Goal: Transaction & Acquisition: Purchase product/service

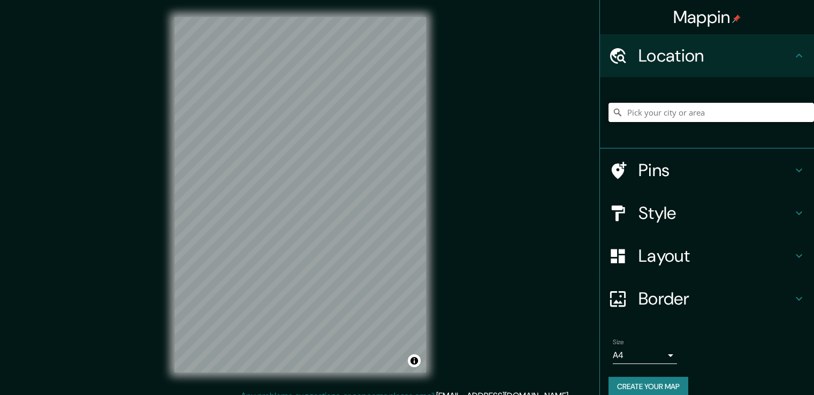
click at [635, 114] on input "Pick your city or area" at bounding box center [712, 112] width 206 height 19
paste input "C. Salvador Allende, 10, 29620 Torremolinos, Málaga"
type input "Calle De Salvador Allende 10, 29620 Torremolinos, provincia de Málaga, España"
drag, startPoint x: 662, startPoint y: 215, endPoint x: 656, endPoint y: 193, distance: 22.7
click at [662, 217] on h4 "Style" at bounding box center [716, 212] width 154 height 21
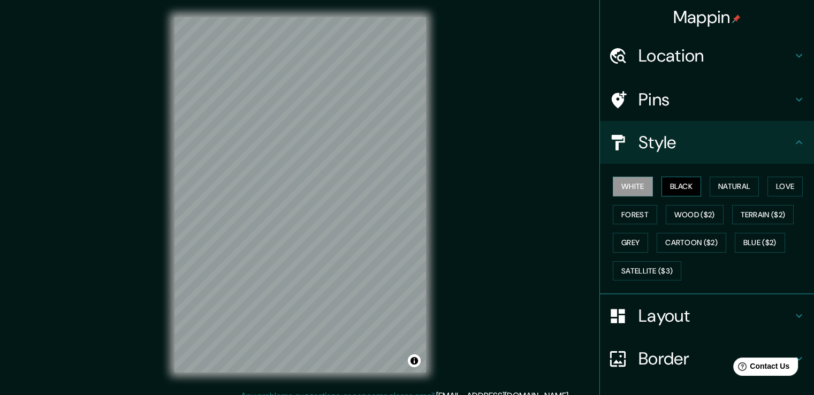
click at [669, 188] on button "Black" at bounding box center [682, 187] width 40 height 20
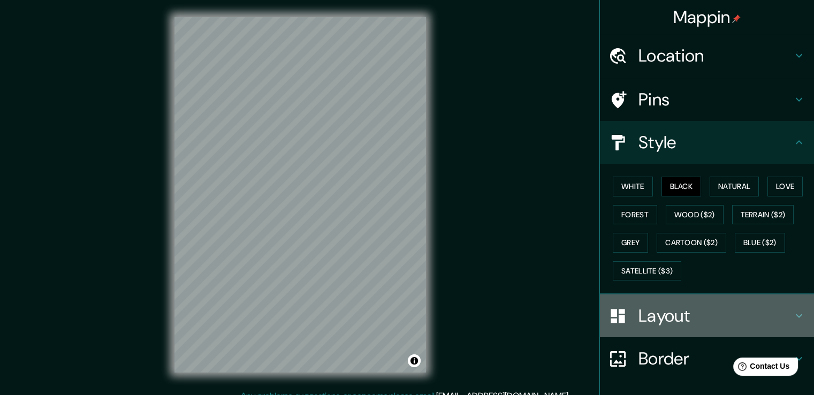
click at [650, 313] on h4 "Layout" at bounding box center [716, 315] width 154 height 21
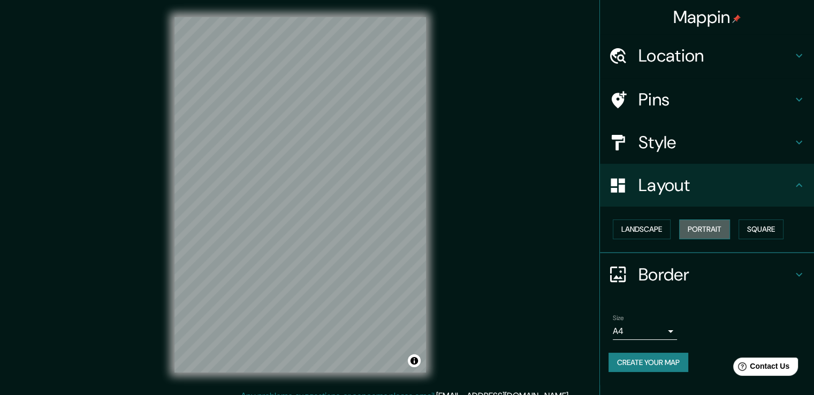
click at [705, 230] on button "Portrait" at bounding box center [704, 229] width 51 height 20
click at [762, 228] on button "Square" at bounding box center [761, 229] width 45 height 20
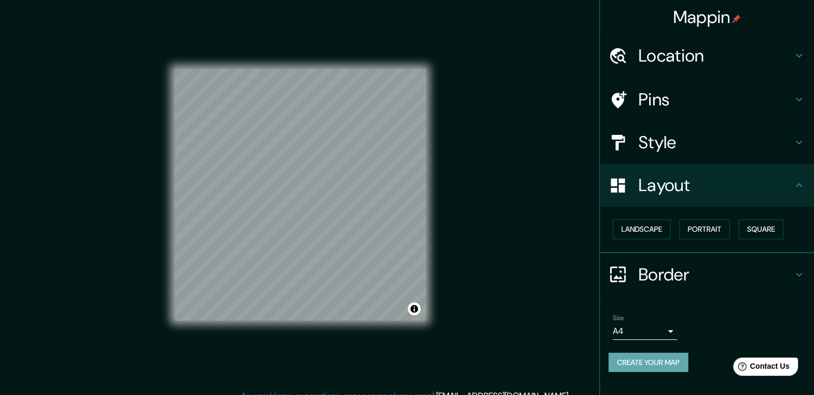
click at [639, 360] on button "Create your map" at bounding box center [649, 363] width 80 height 20
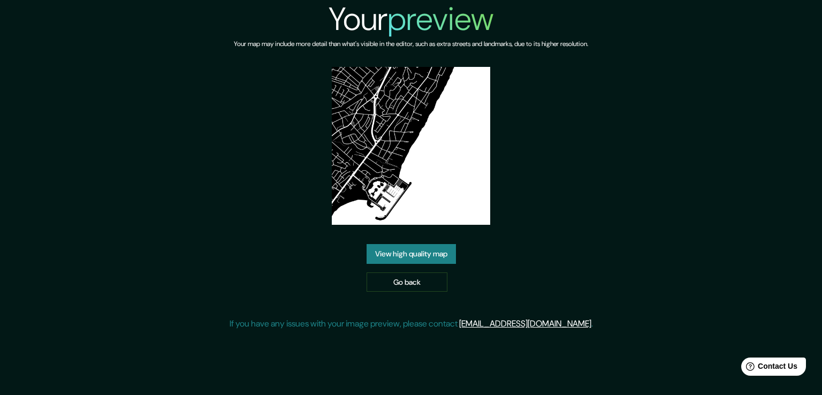
click at [415, 253] on link "View high quality map" at bounding box center [411, 254] width 89 height 20
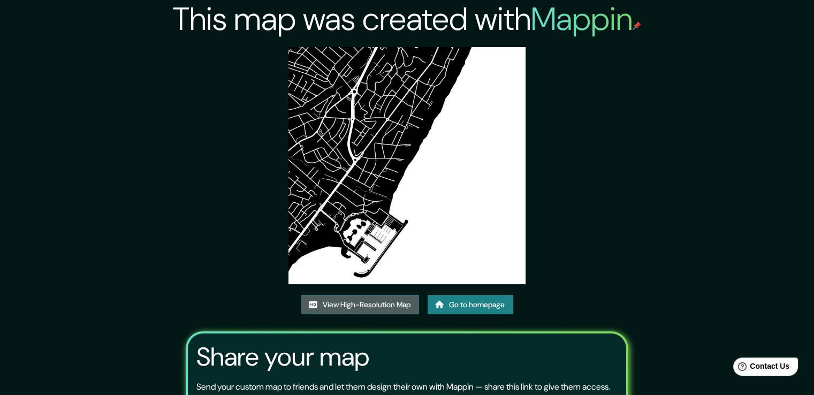
click at [309, 306] on icon at bounding box center [313, 304] width 8 height 7
